Goal: Task Accomplishment & Management: Manage account settings

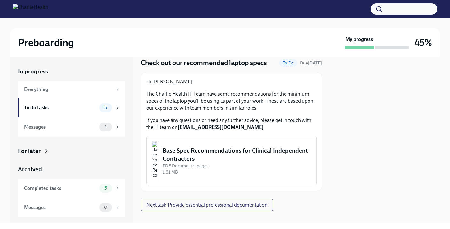
scroll to position [31, 0]
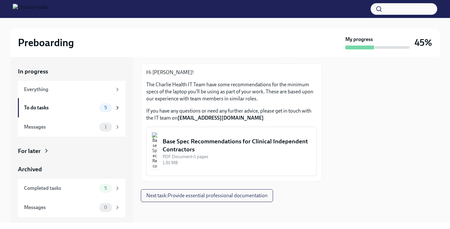
click at [245, 140] on div "Base Spec Recommendations for Clinical Independent Contractors" at bounding box center [237, 145] width 149 height 16
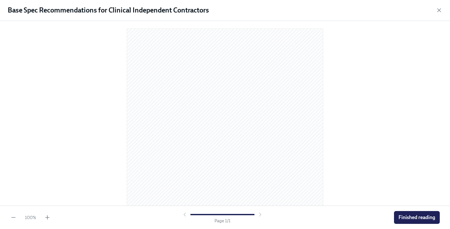
scroll to position [0, 0]
click at [413, 216] on span "Finished reading" at bounding box center [417, 217] width 37 height 6
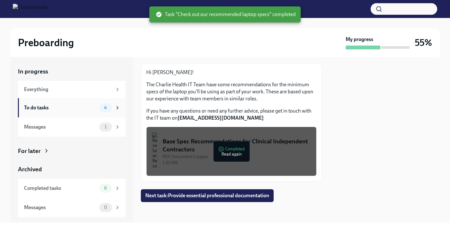
click at [70, 110] on div "To do tasks" at bounding box center [60, 107] width 73 height 7
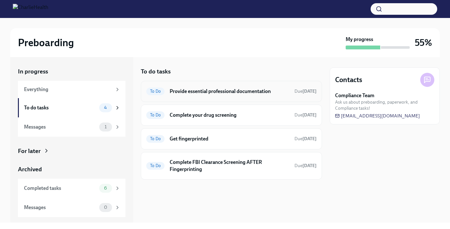
click at [218, 90] on h6 "Provide essential professional documentation" at bounding box center [230, 91] width 120 height 7
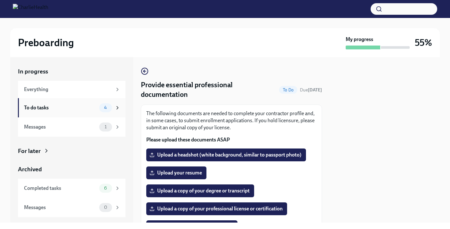
click at [85, 107] on div "To do tasks" at bounding box center [60, 107] width 73 height 7
